Goal: Navigation & Orientation: Find specific page/section

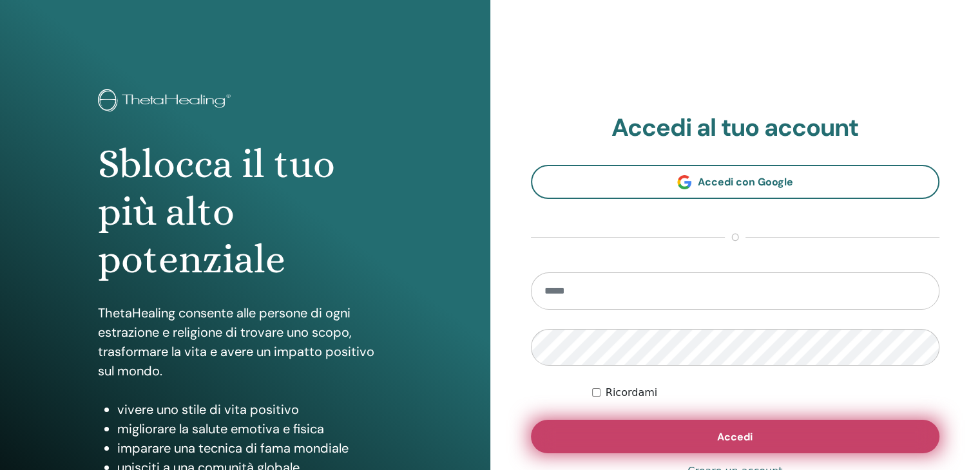
type input "**********"
click at [655, 433] on button "Accedi" at bounding box center [735, 436] width 409 height 33
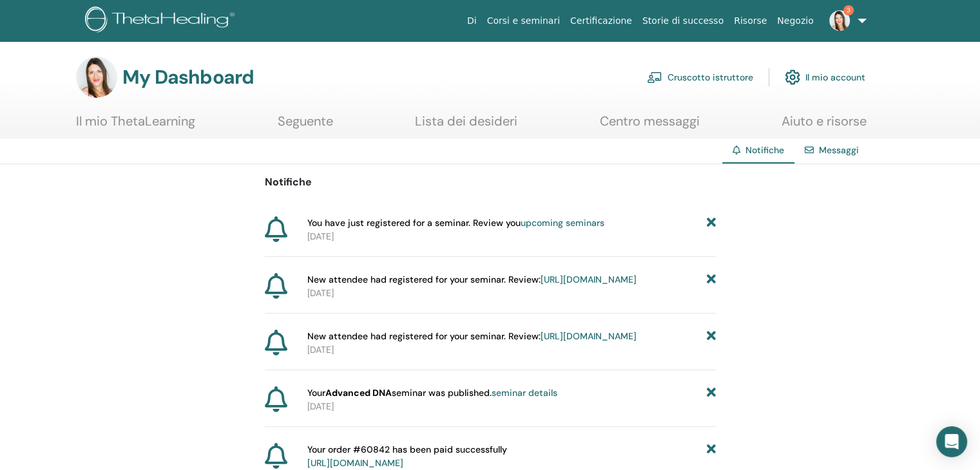
click at [565, 226] on link "upcoming seminars" at bounding box center [562, 223] width 84 height 12
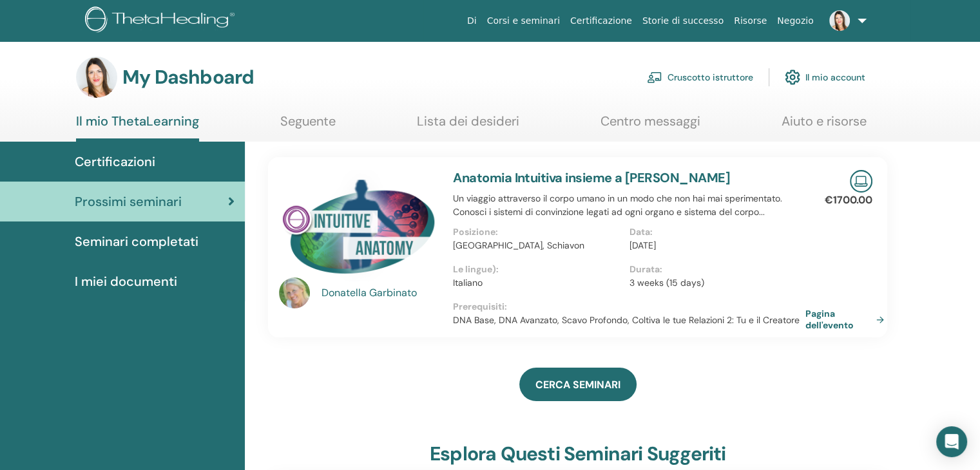
click at [149, 157] on span "Certificazioni" at bounding box center [115, 161] width 81 height 19
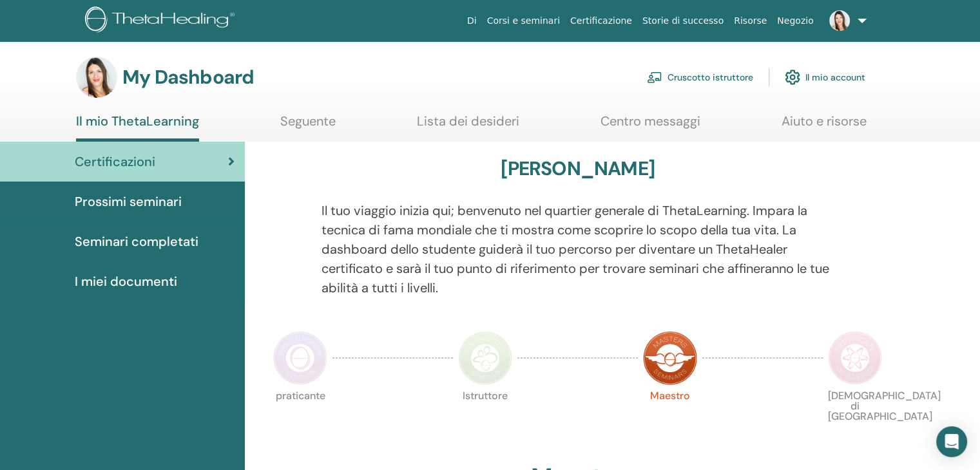
click at [146, 282] on span "I miei documenti" at bounding box center [126, 281] width 102 height 19
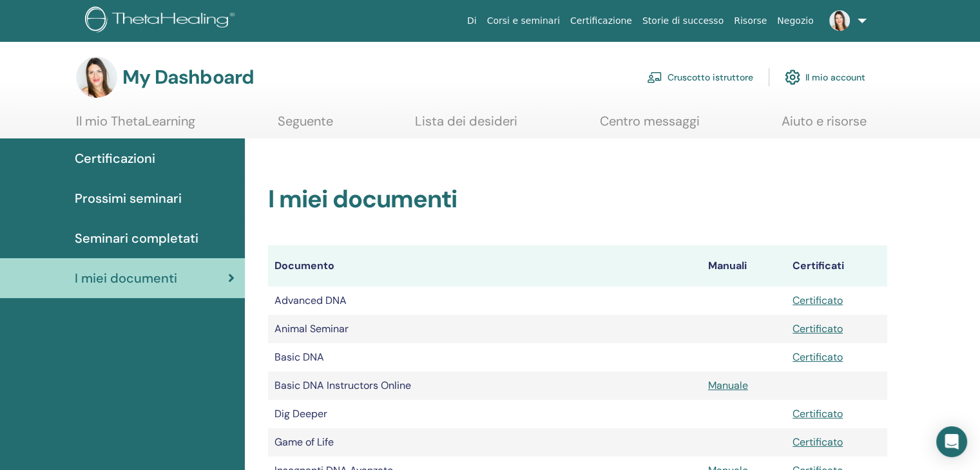
click at [716, 78] on link "Cruscotto istruttore" at bounding box center [700, 77] width 106 height 28
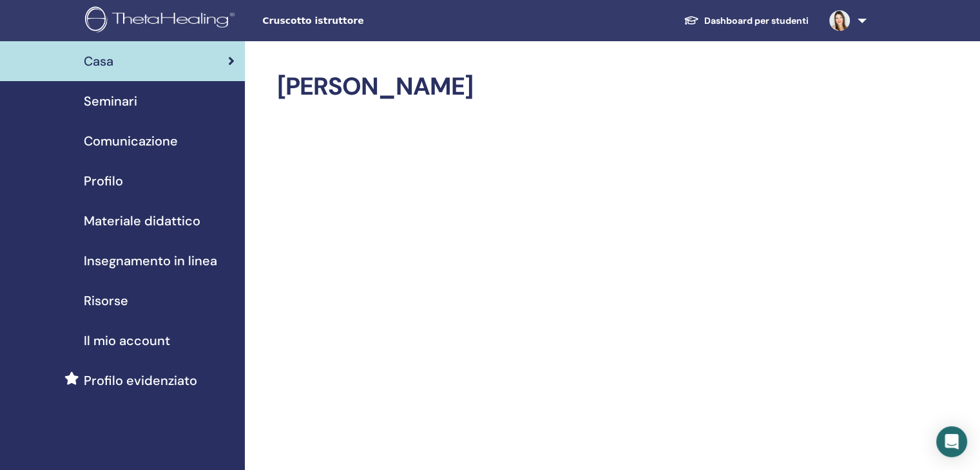
click at [102, 97] on span "Seminari" at bounding box center [110, 100] width 53 height 19
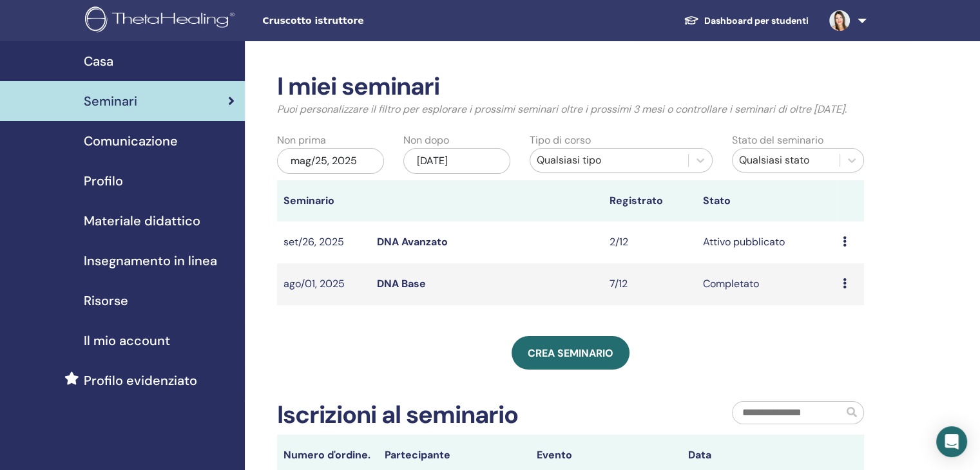
click at [108, 338] on span "Il mio account" at bounding box center [127, 340] width 86 height 19
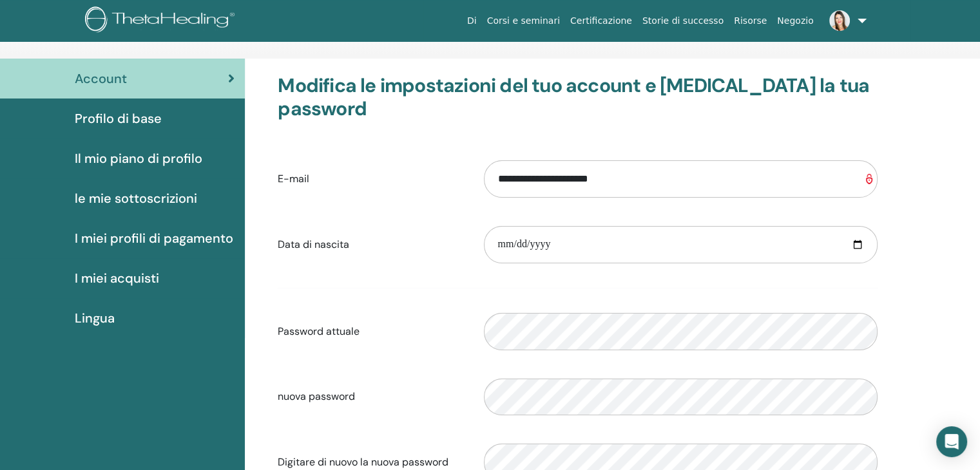
scroll to position [64, 0]
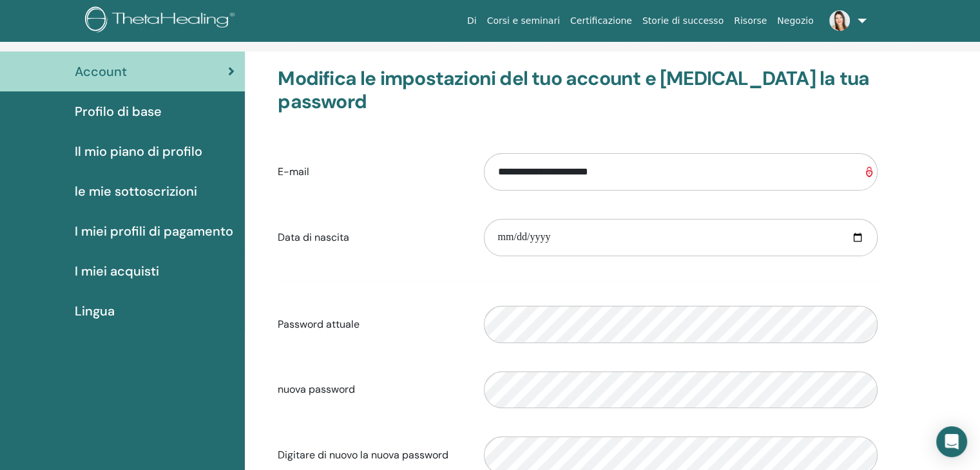
click at [123, 190] on span "le mie sottoscrizioni" at bounding box center [136, 191] width 122 height 19
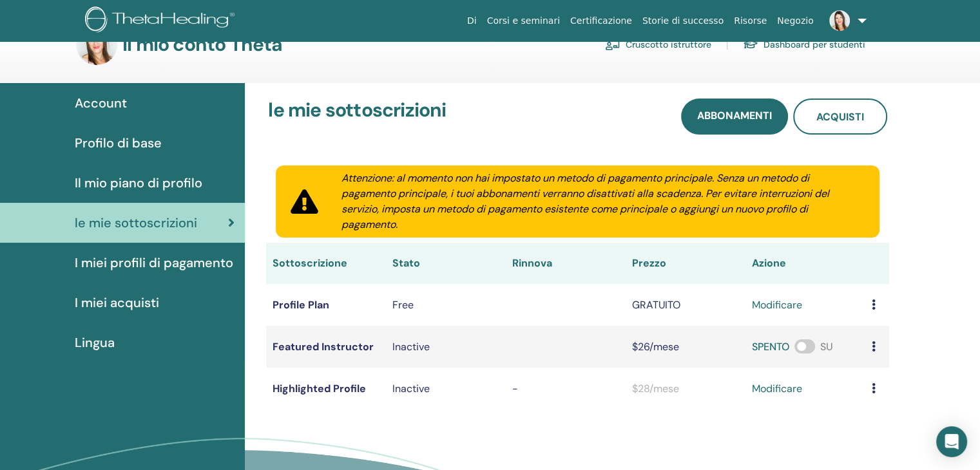
scroll to position [64, 0]
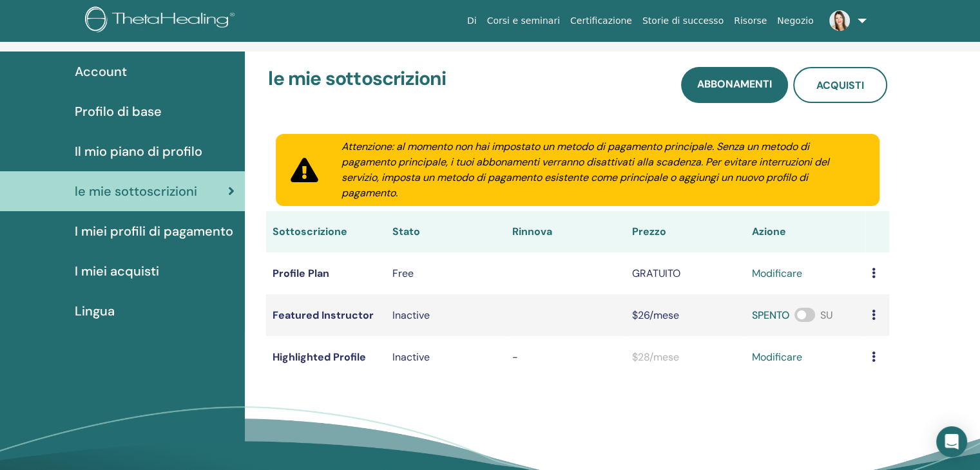
click at [106, 74] on span "Account" at bounding box center [101, 71] width 52 height 19
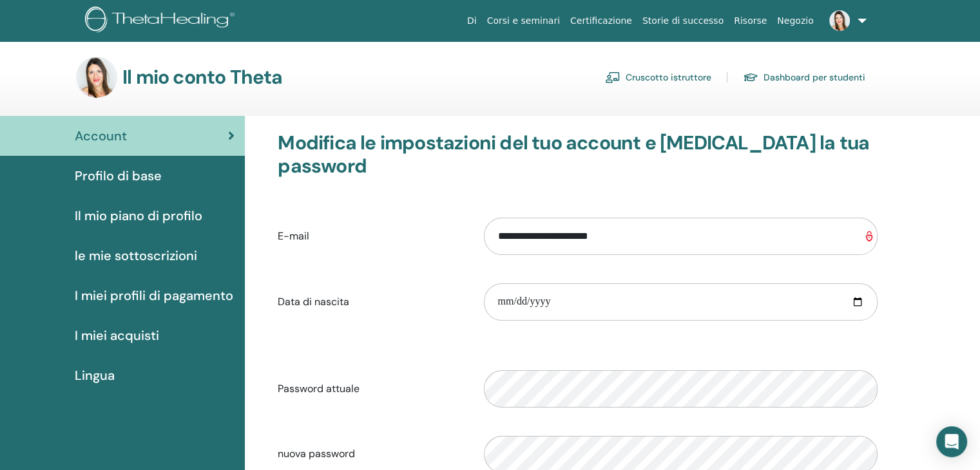
click at [789, 81] on link "Dashboard per studenti" at bounding box center [804, 77] width 122 height 21
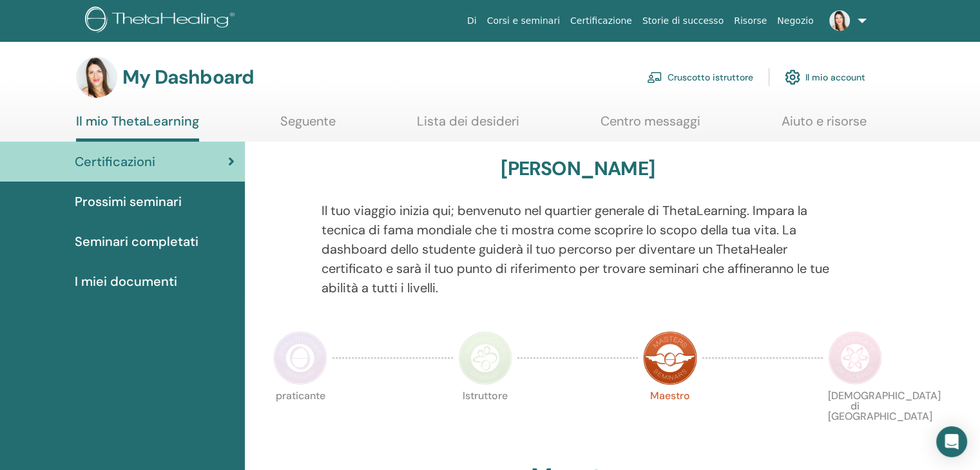
click at [126, 204] on span "Prossimi seminari" at bounding box center [128, 201] width 107 height 19
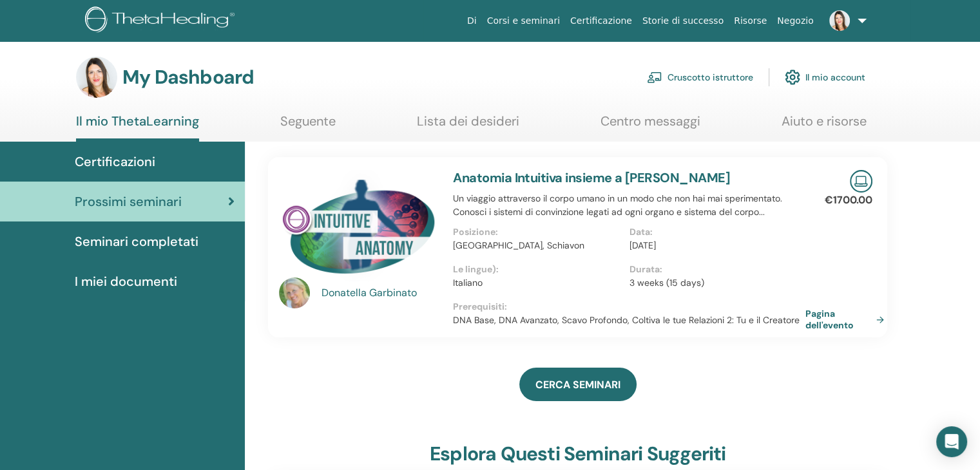
click at [126, 232] on span "Seminari completati" at bounding box center [137, 241] width 124 height 19
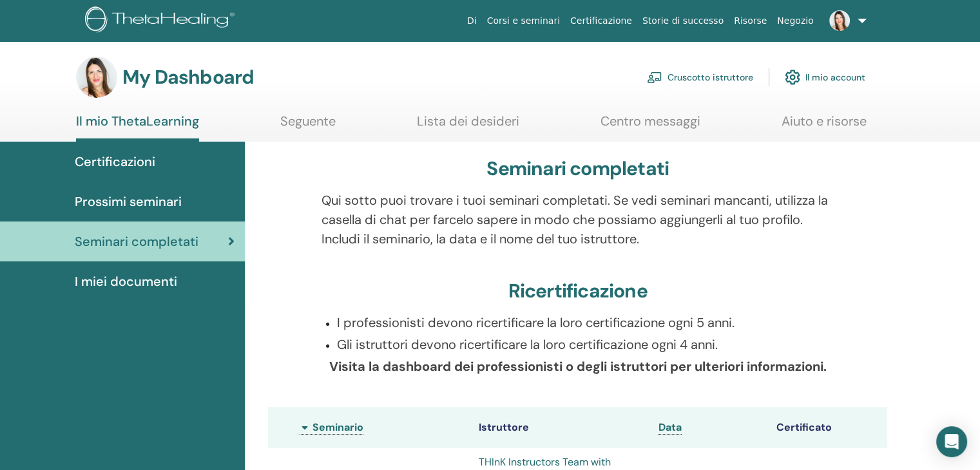
click at [131, 166] on span "Certificazioni" at bounding box center [115, 161] width 81 height 19
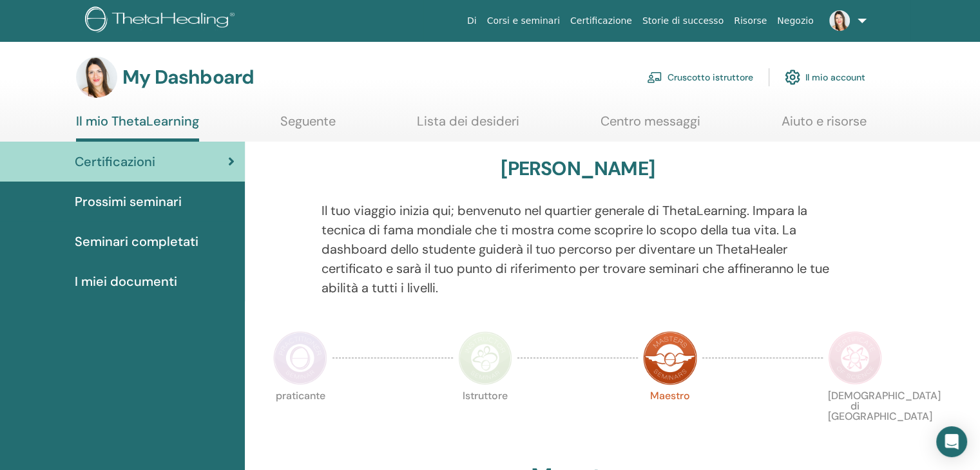
click at [657, 121] on link "Centro messaggi" at bounding box center [650, 125] width 100 height 25
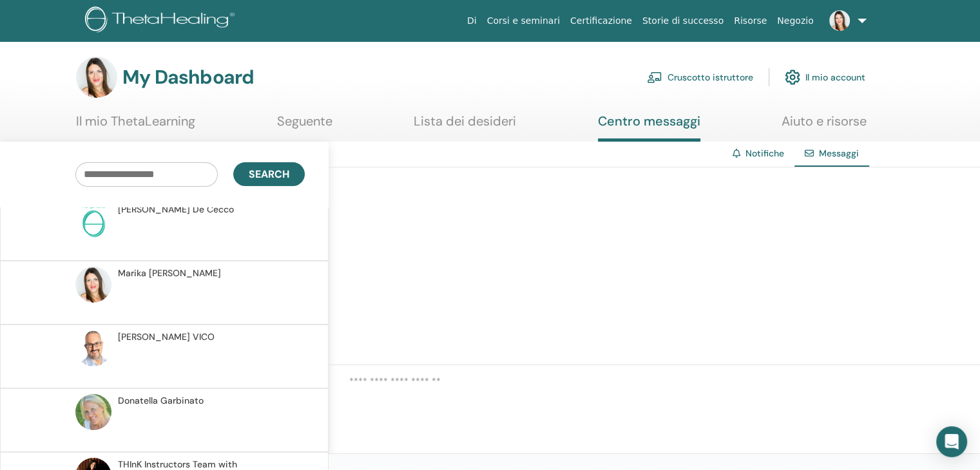
scroll to position [1065, 0]
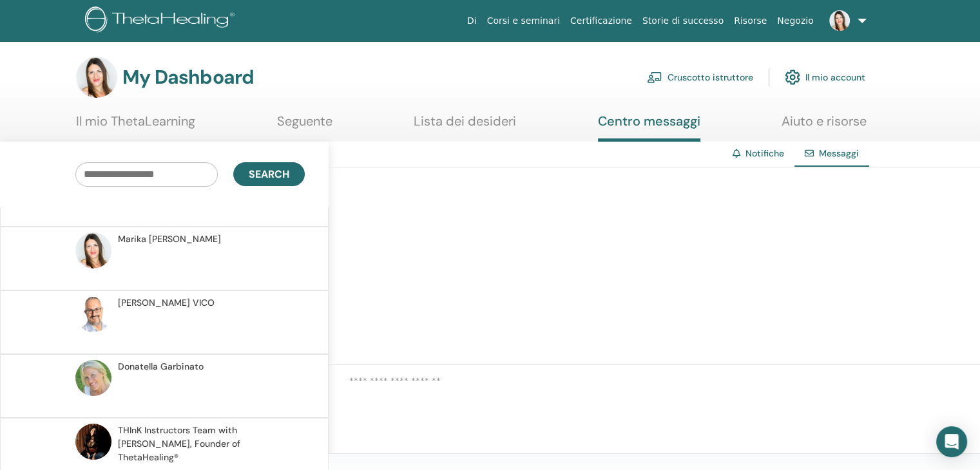
click at [833, 22] on img at bounding box center [839, 20] width 21 height 21
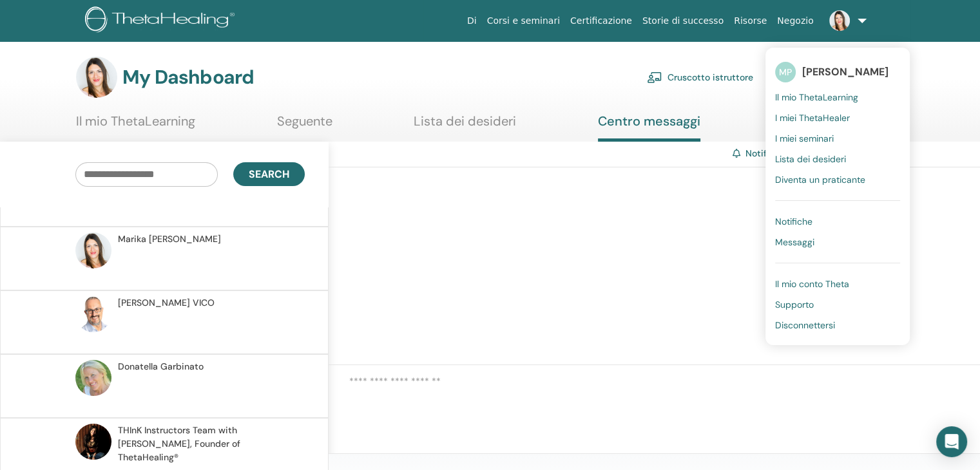
click at [842, 19] on img at bounding box center [839, 20] width 21 height 21
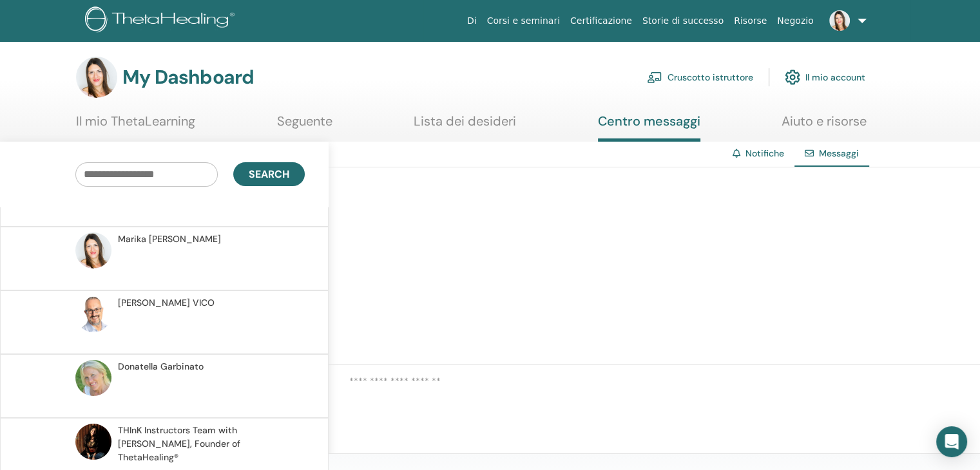
click at [844, 23] on img at bounding box center [839, 20] width 21 height 21
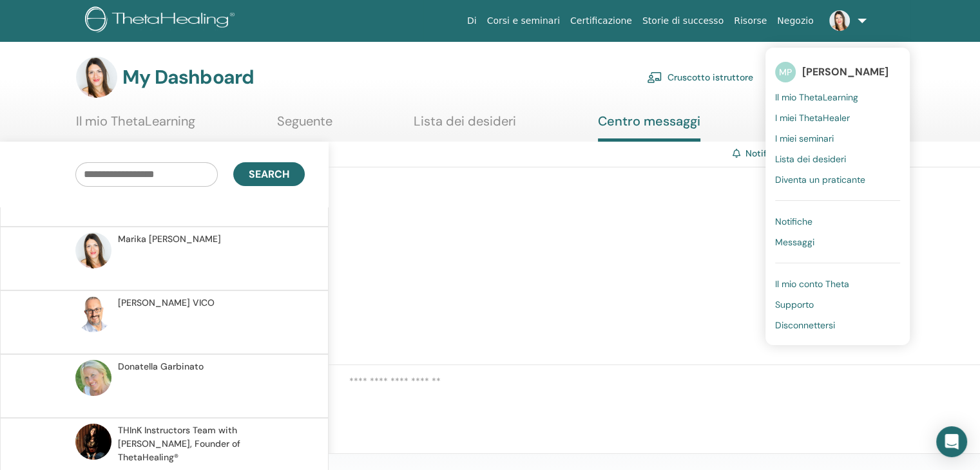
click at [830, 68] on span "[PERSON_NAME]" at bounding box center [845, 72] width 86 height 14
